Goal: Book appointment/travel/reservation

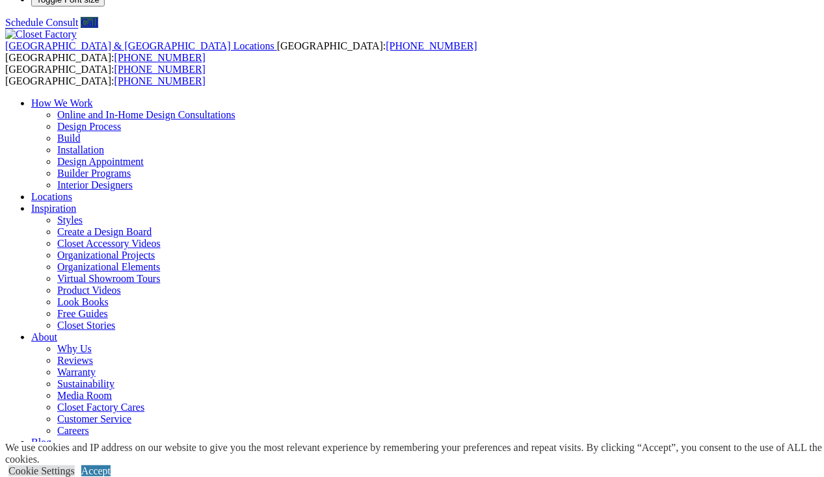
drag, startPoint x: 79, startPoint y: 226, endPoint x: 104, endPoint y: 220, distance: 25.4
drag, startPoint x: 511, startPoint y: 244, endPoint x: 511, endPoint y: 159, distance: 85.2
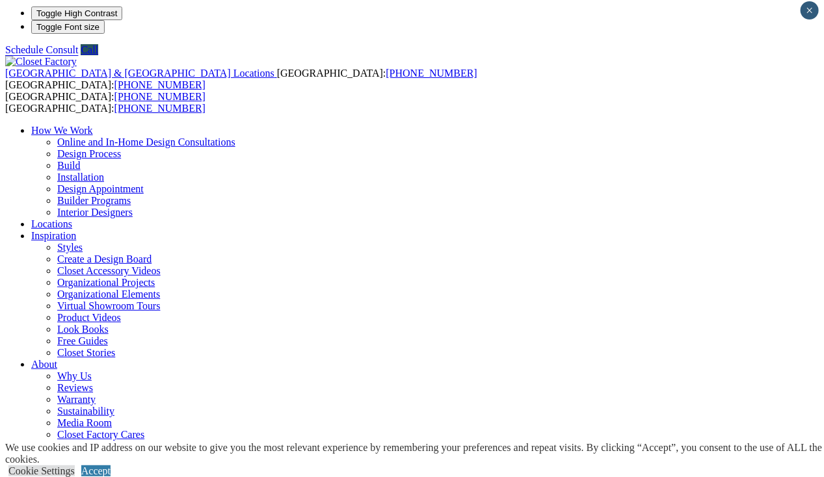
scroll to position [0, 0]
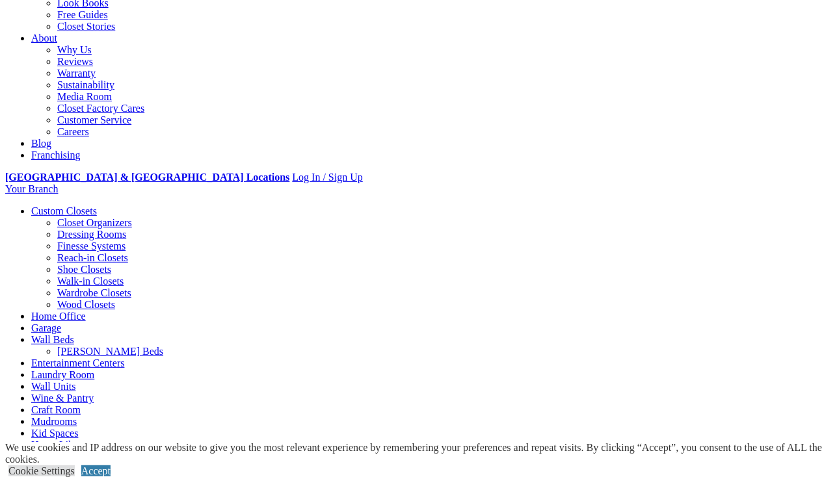
scroll to position [390, 0]
